Goal: Transaction & Acquisition: Subscribe to service/newsletter

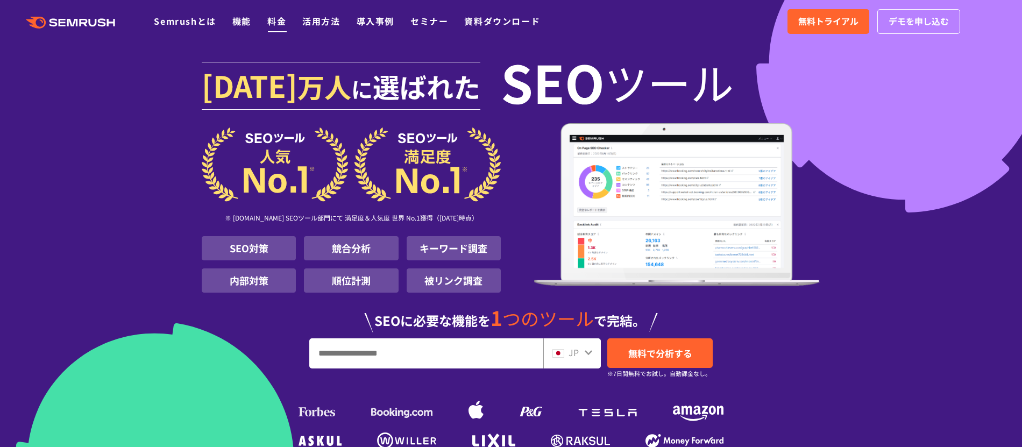
click at [275, 26] on link "料金" at bounding box center [276, 21] width 19 height 13
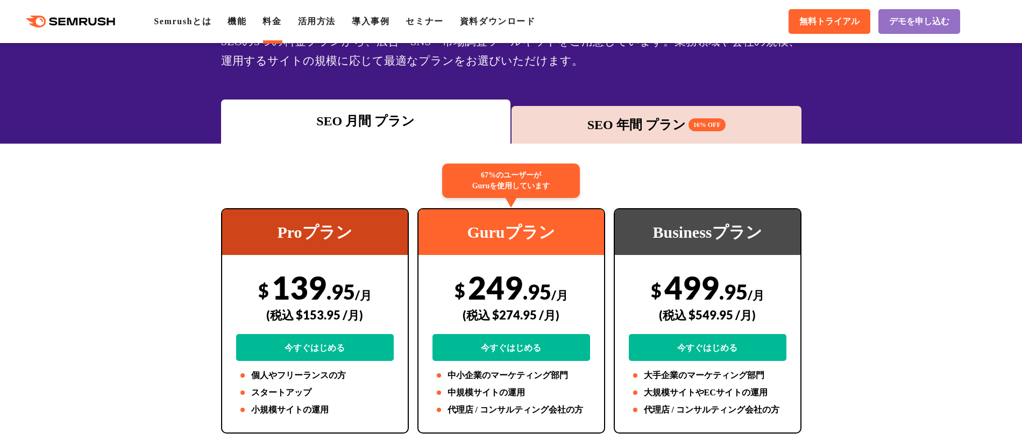
scroll to position [104, 0]
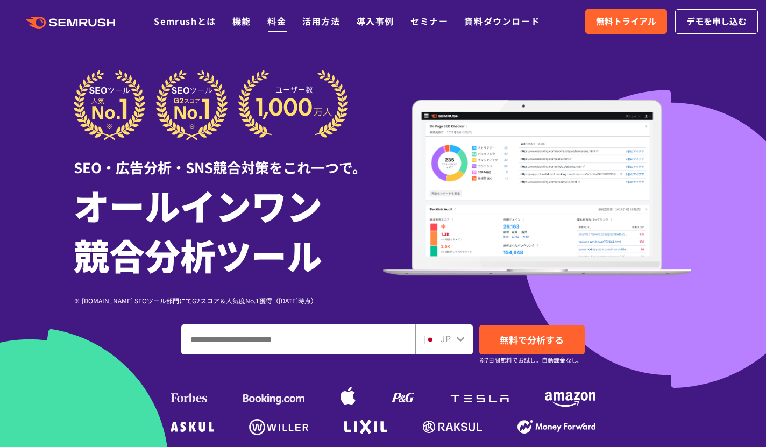
click at [277, 24] on link "料金" at bounding box center [276, 21] width 19 height 13
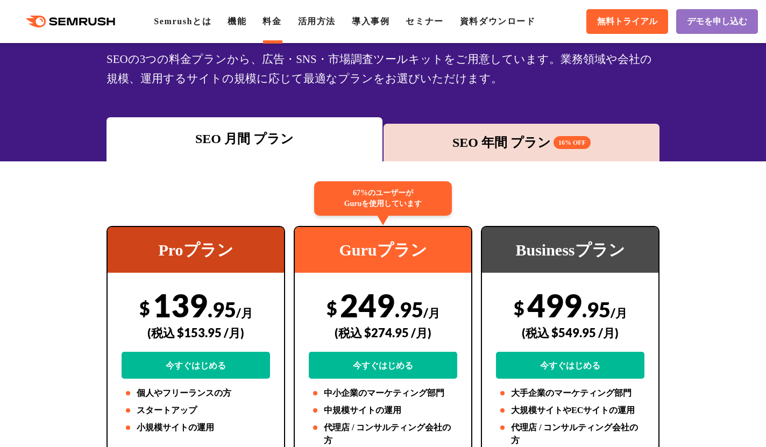
scroll to position [89, 0]
